Goal: Navigation & Orientation: Find specific page/section

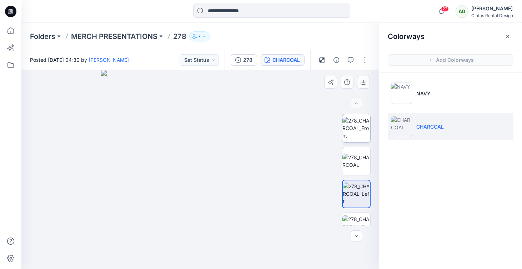
click at [353, 123] on img at bounding box center [356, 128] width 28 height 22
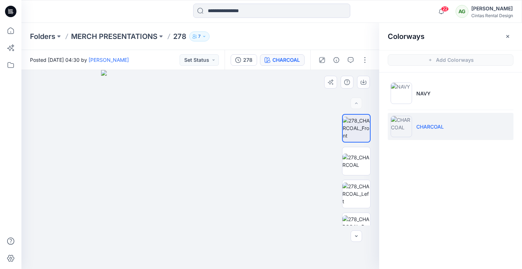
drag, startPoint x: 263, startPoint y: 127, endPoint x: 263, endPoint y: 137, distance: 10.0
click at [263, 137] on img at bounding box center [200, 169] width 199 height 199
click at [355, 153] on img at bounding box center [356, 160] width 28 height 15
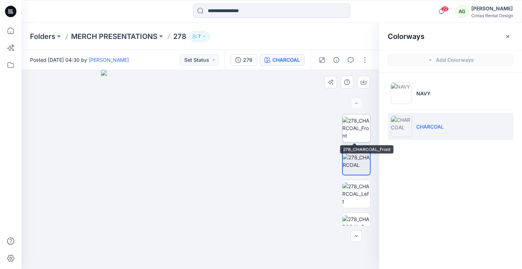
click at [343, 131] on img at bounding box center [356, 128] width 28 height 22
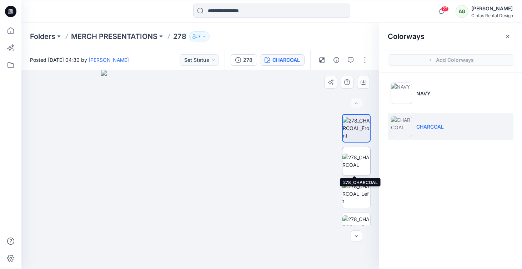
click at [347, 154] on img at bounding box center [356, 160] width 28 height 15
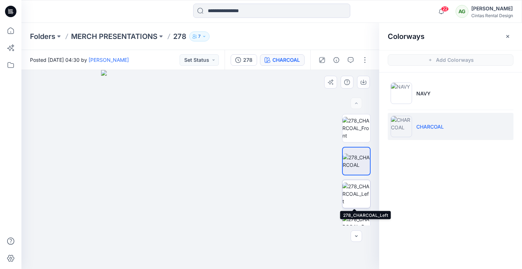
click at [352, 189] on img at bounding box center [356, 193] width 28 height 22
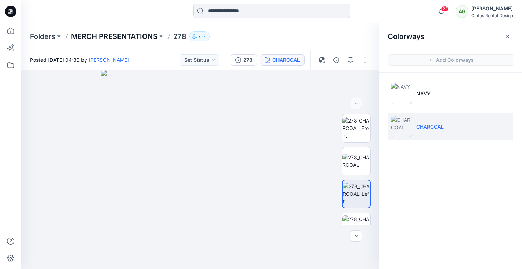
click at [127, 39] on p "MERCH PRESENTATIONS" at bounding box center [114, 36] width 86 height 10
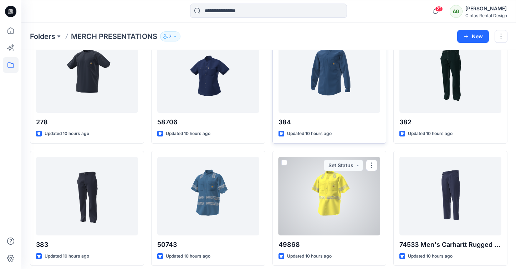
scroll to position [35, 0]
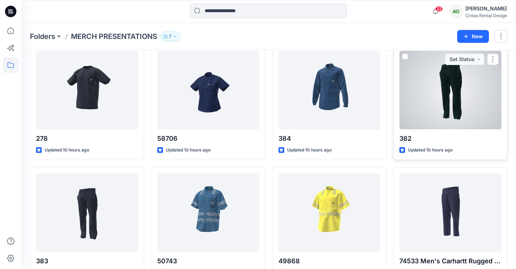
click at [454, 112] on div at bounding box center [451, 90] width 102 height 78
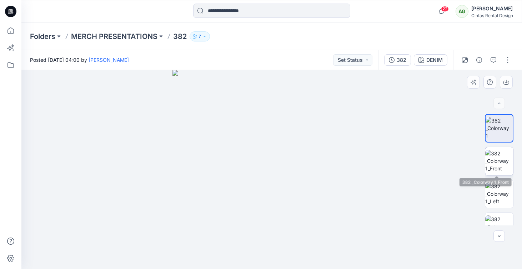
click at [490, 163] on img at bounding box center [499, 160] width 28 height 22
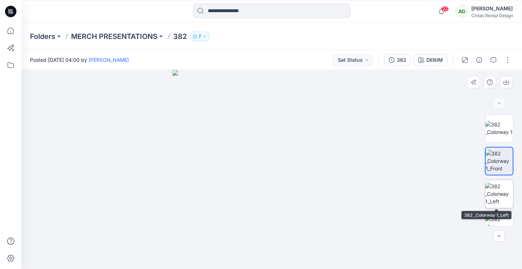
click at [494, 191] on img at bounding box center [499, 193] width 28 height 22
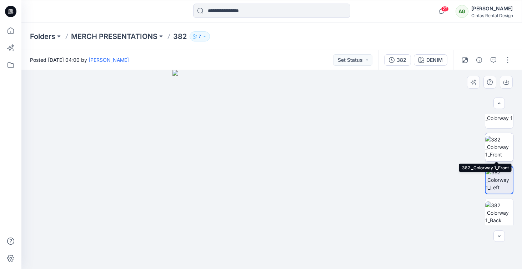
scroll to position [16, 0]
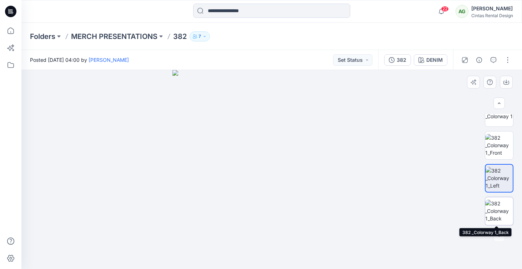
click at [491, 214] on img at bounding box center [499, 210] width 28 height 22
